Goal: Download file/media

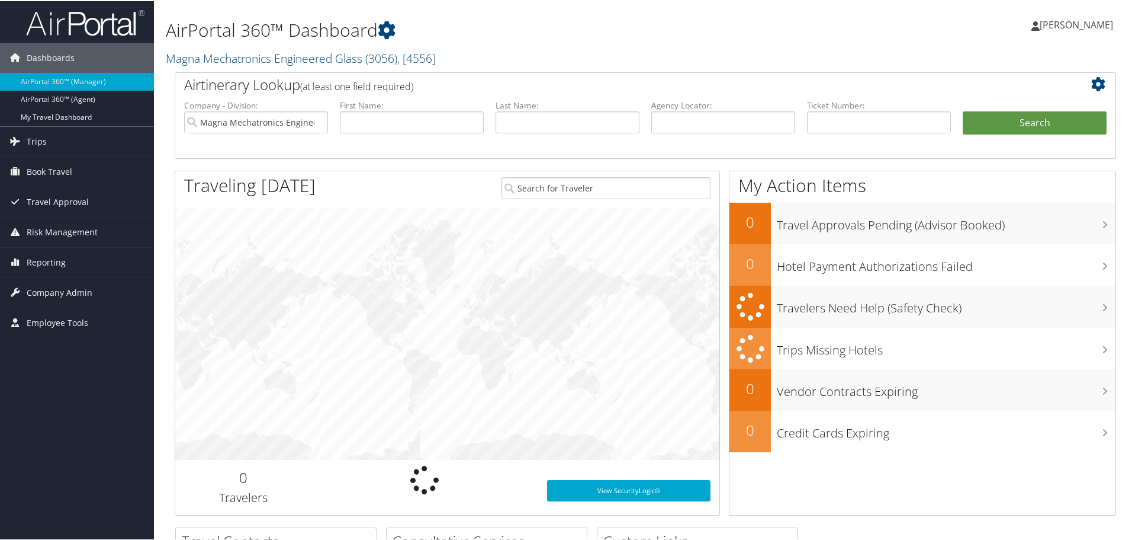
drag, startPoint x: 0, startPoint y: 0, endPoint x: 765, endPoint y: 24, distance: 764.9
click at [764, 27] on div "Jill Clark Jill Clark My Settings Travel Agency Contacts Log Consulting Time Vi…" at bounding box center [947, 29] width 379 height 46
click at [786, 30] on div "Jill Clark Jill Clark My Settings Travel Agency Contacts Log Consulting Time Vi…" at bounding box center [947, 29] width 379 height 46
drag, startPoint x: 738, startPoint y: 27, endPoint x: 742, endPoint y: 22, distance: 6.8
click at [738, 27] on h1 "AirPortal 360™ Dashboard" at bounding box center [486, 29] width 640 height 25
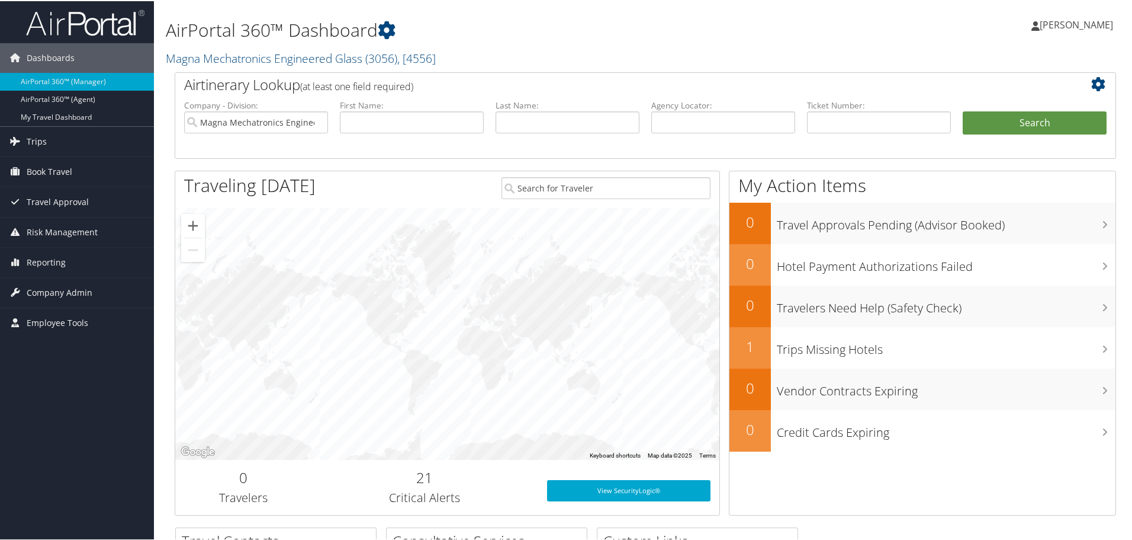
drag, startPoint x: 827, startPoint y: 2, endPoint x: 786, endPoint y: 28, distance: 48.8
click at [791, 36] on div "Jill Clark Jill Clark My Settings Travel Agency Contacts Log Consulting Time Vi…" at bounding box center [947, 29] width 379 height 46
click at [38, 322] on span "Employee Tools" at bounding box center [58, 322] width 62 height 30
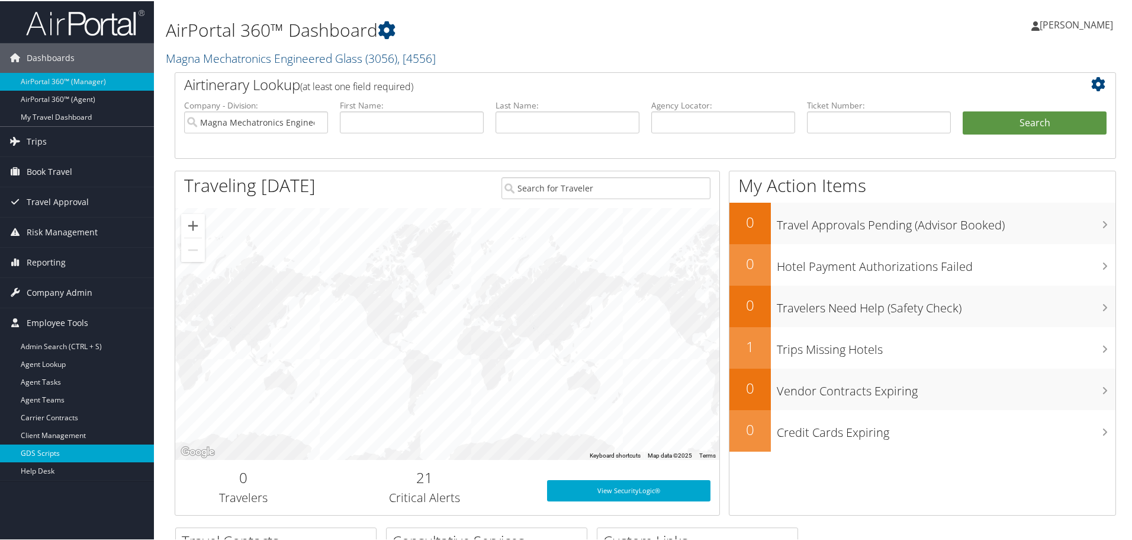
click at [48, 451] on link "GDS Scripts" at bounding box center [77, 452] width 154 height 18
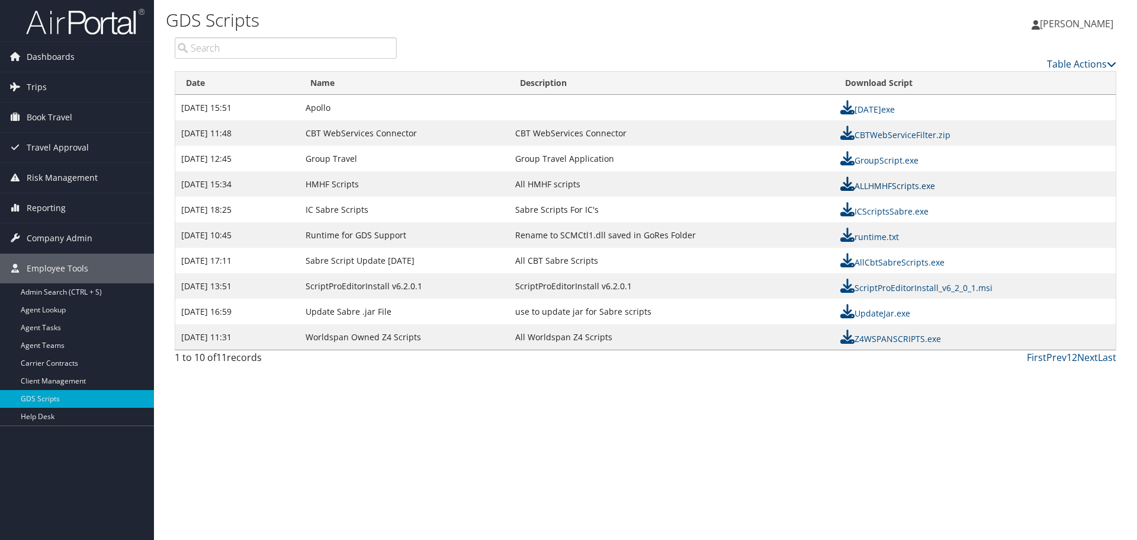
click at [900, 185] on link "ALLHMHFScripts.exe" at bounding box center [887, 185] width 95 height 11
click at [897, 185] on link "ALLHMHFScripts.exe" at bounding box center [887, 185] width 95 height 11
